Goal: Task Accomplishment & Management: Use online tool/utility

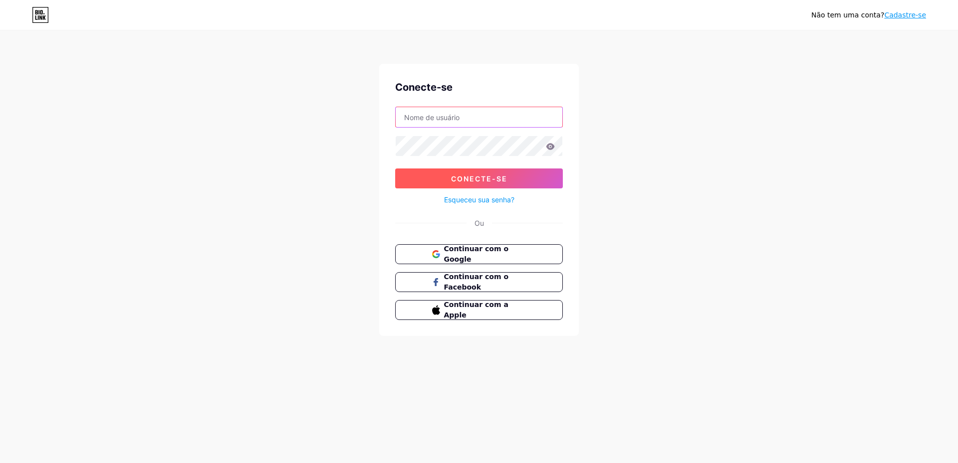
type input "[EMAIL_ADDRESS][DOMAIN_NAME]"
click at [454, 184] on button "Conecte-se" at bounding box center [479, 179] width 168 height 20
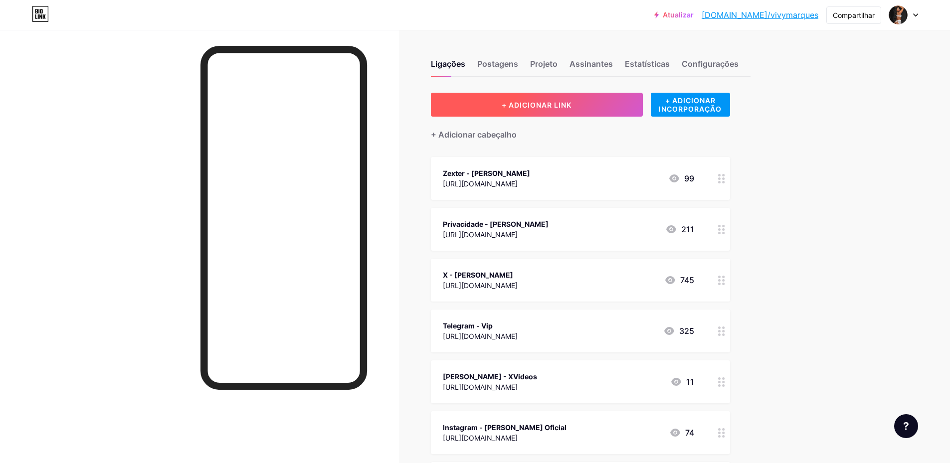
click at [534, 104] on font "+ ADICIONAR LINK" at bounding box center [537, 105] width 70 height 8
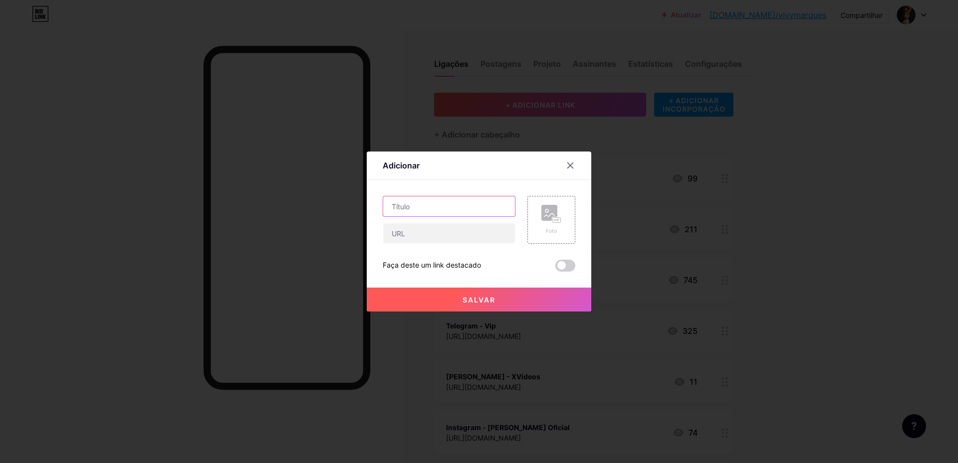
click at [427, 211] on input "text" at bounding box center [449, 207] width 132 height 20
type input "Agenda Atendimento"
paste input "[URL][DOMAIN_NAME][PHONE_NUMBER]"
click at [464, 237] on input "[URL][DOMAIN_NAME][PHONE_NUMBER]" at bounding box center [449, 233] width 132 height 20
paste input "11984818107&text=Ol%C3%A1+Vivy+Marques"
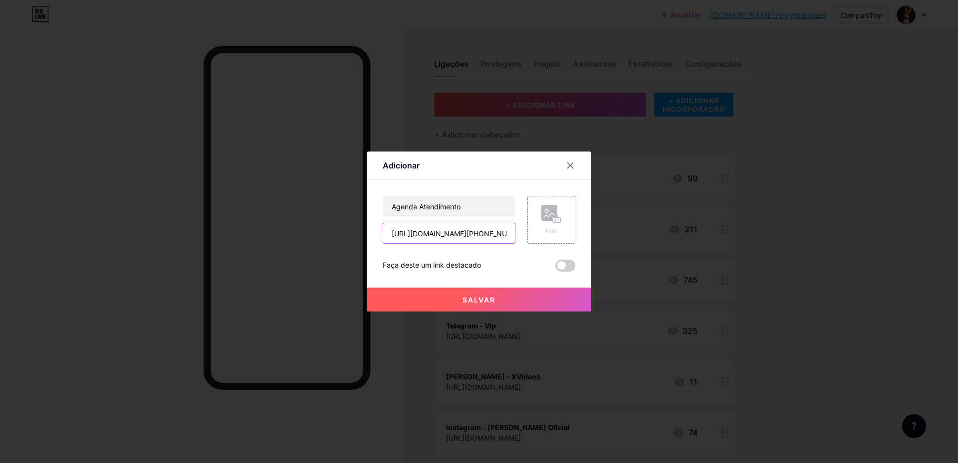
scroll to position [0, 647]
type input "[URL][DOMAIN_NAME][PHONE_NUMBER]"
click at [464, 301] on font "Salvar" at bounding box center [478, 300] width 33 height 8
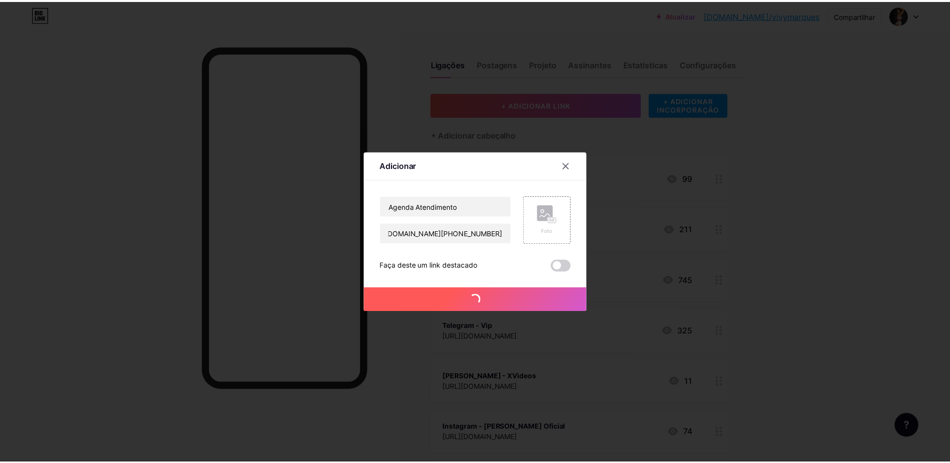
scroll to position [0, 0]
